Goal: Information Seeking & Learning: Compare options

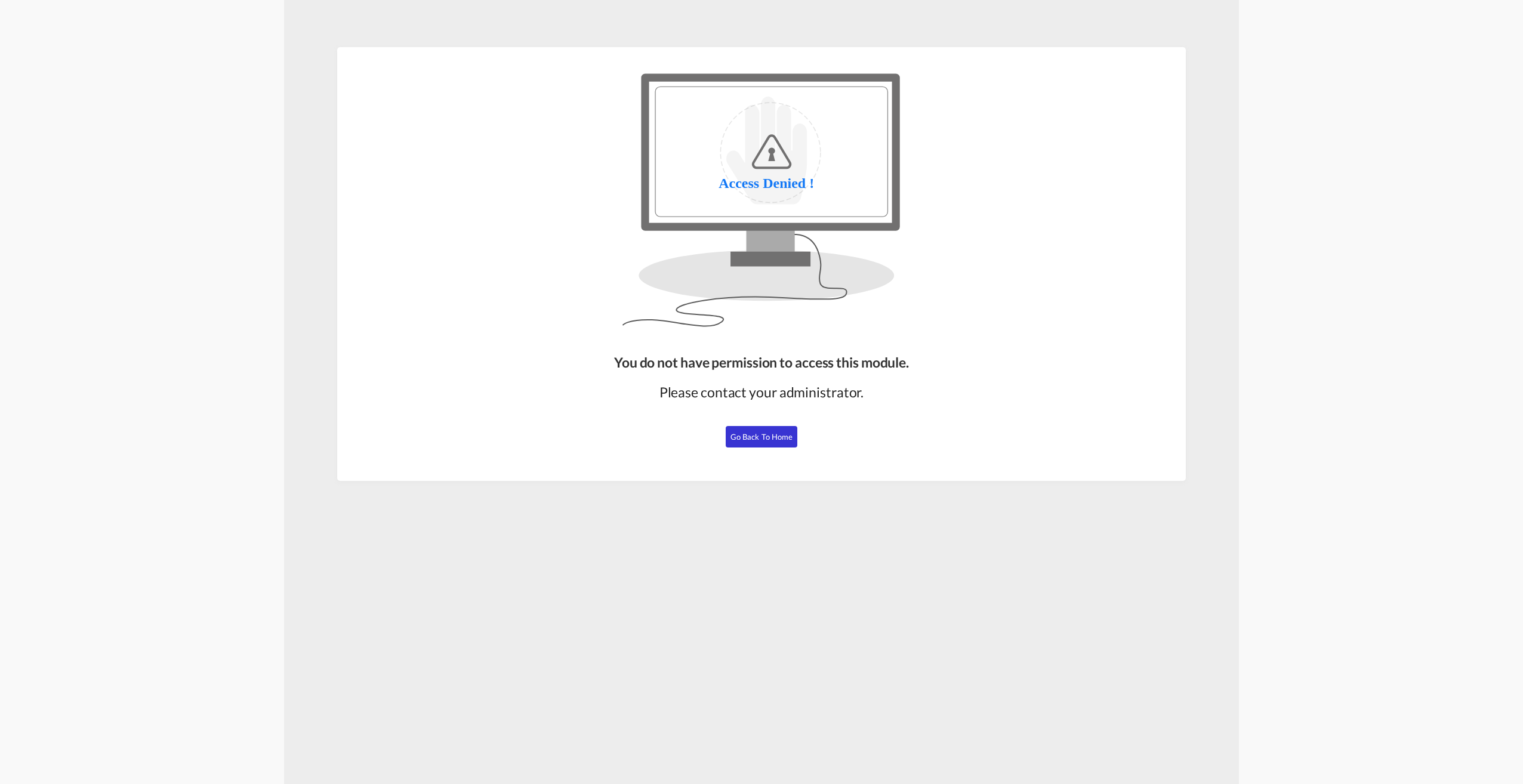
click at [770, 442] on button "Go Back to Home" at bounding box center [761, 436] width 71 height 21
